Goal: Information Seeking & Learning: Find contact information

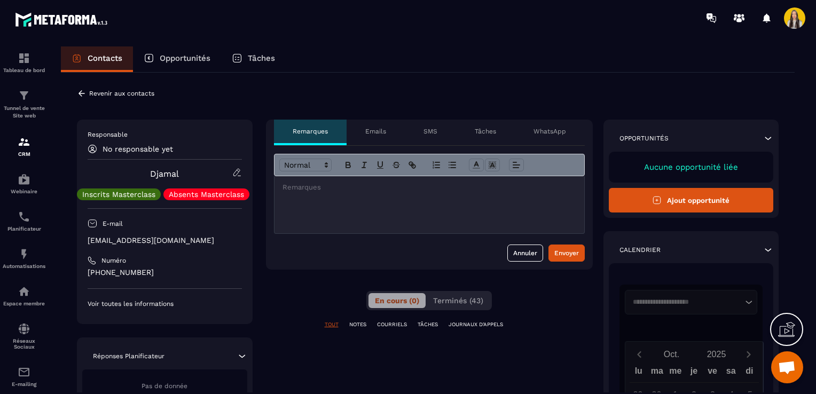
scroll to position [42, 0]
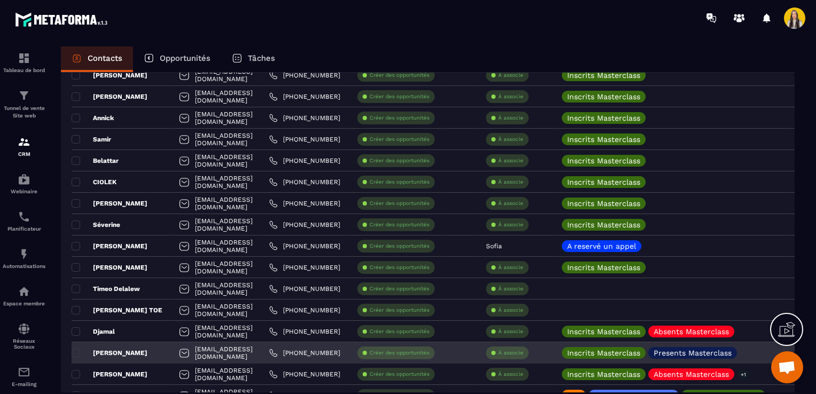
scroll to position [427, 0]
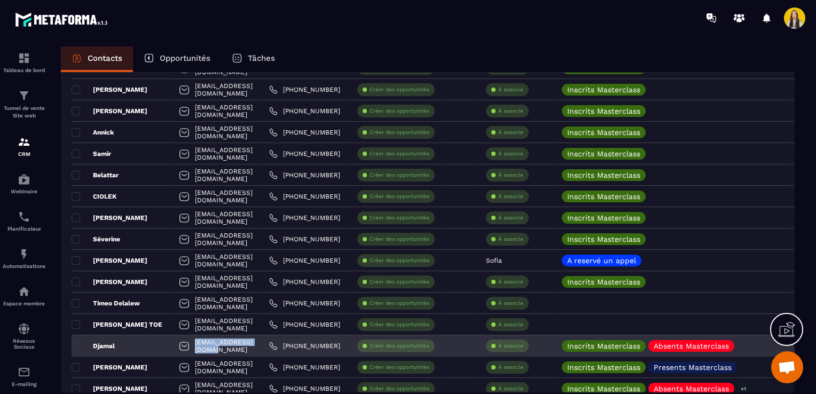
drag, startPoint x: 302, startPoint y: 346, endPoint x: 216, endPoint y: 345, distance: 86.6
click at [216, 345] on div "[EMAIL_ADDRESS][DOMAIN_NAME]" at bounding box center [216, 345] width 90 height 21
copy p "[EMAIL_ADDRESS][DOMAIN_NAME]"
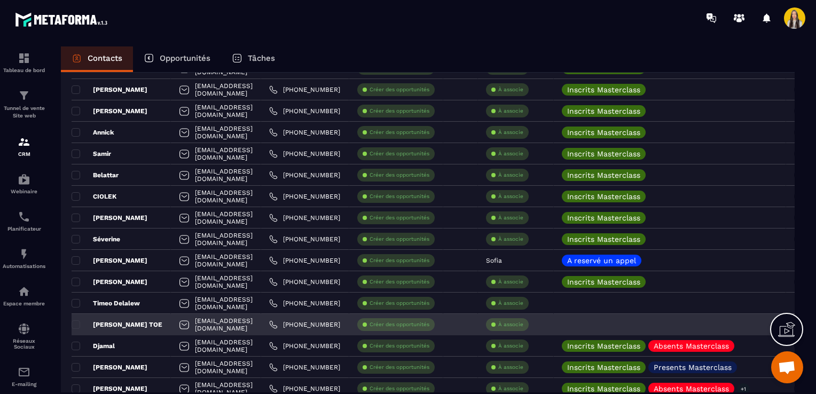
click at [337, 331] on div "[PHONE_NUMBER]" at bounding box center [305, 324] width 88 height 21
drag, startPoint x: 323, startPoint y: 324, endPoint x: 216, endPoint y: 322, distance: 106.9
click at [216, 322] on div "[EMAIL_ADDRESS][DOMAIN_NAME]" at bounding box center [216, 324] width 90 height 21
copy p "[EMAIL_ADDRESS][DOMAIN_NAME]"
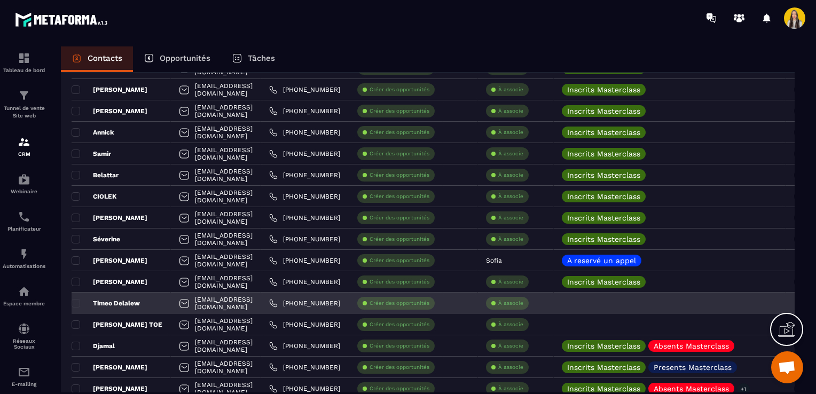
scroll to position [374, 0]
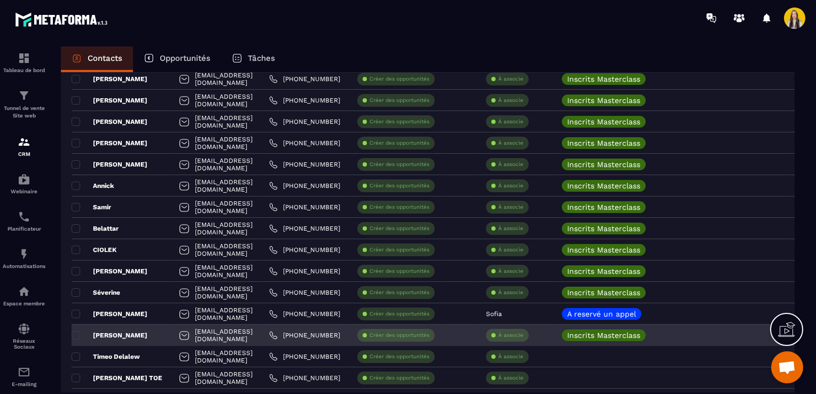
click at [261, 345] on div "[EMAIL_ADDRESS][DOMAIN_NAME]" at bounding box center [216, 335] width 90 height 21
drag, startPoint x: 318, startPoint y: 337, endPoint x: 215, endPoint y: 333, distance: 103.2
click at [215, 333] on div "[EMAIL_ADDRESS][DOMAIN_NAME]" at bounding box center [216, 335] width 90 height 21
copy p "[EMAIL_ADDRESS][DOMAIN_NAME]"
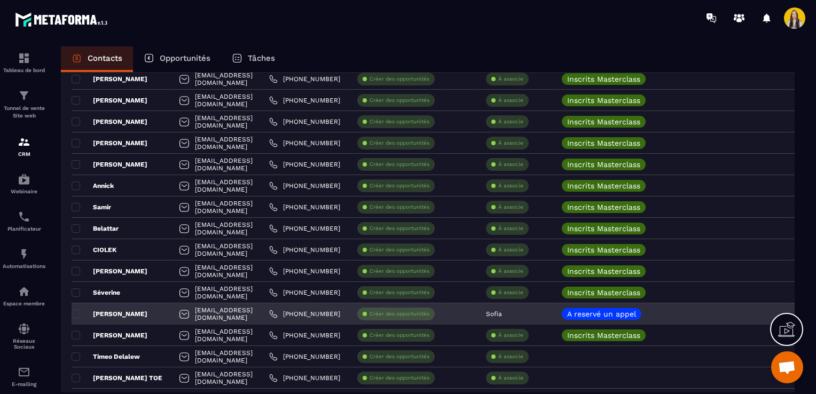
click at [171, 322] on div "[PERSON_NAME]" at bounding box center [121, 313] width 99 height 21
